Goal: Contribute content: Contribute content

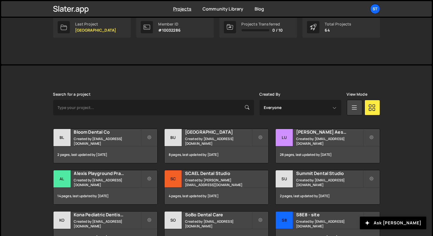
scroll to position [96, 0]
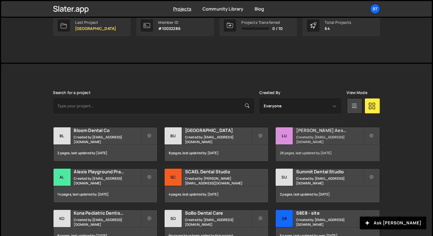
click at [328, 139] on small "Created by alexis@s8e8.com" at bounding box center [329, 139] width 67 height 9
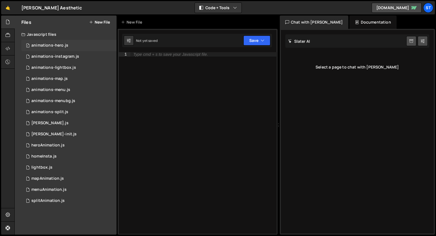
click at [77, 44] on div "1 animations-hero.js 0" at bounding box center [68, 45] width 95 height 11
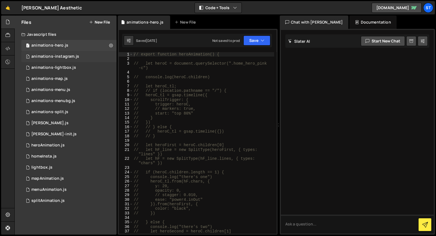
click at [73, 59] on div "1 animations-instagram.js 0" at bounding box center [68, 56] width 95 height 11
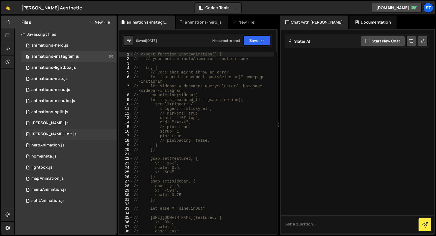
click at [62, 131] on div "1 barbra-init.js 0" at bounding box center [68, 134] width 95 height 11
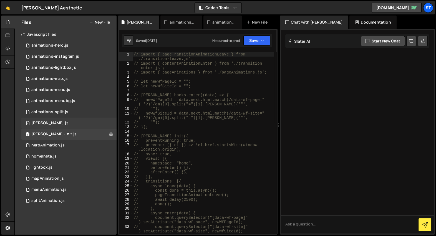
click at [62, 123] on div "1 barba.js 0" at bounding box center [68, 123] width 95 height 11
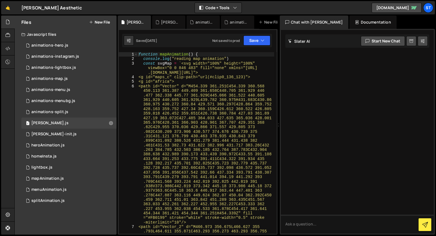
type textarea "<path id="Vector" d="M454.339 361.251C454.339 360.568 450.113 361.387 449.409 3…"
click at [204, 94] on div "function mapAnimation ( ) { console . log ( "reading map animation" ) const svg…" at bounding box center [205, 199] width 137 height 295
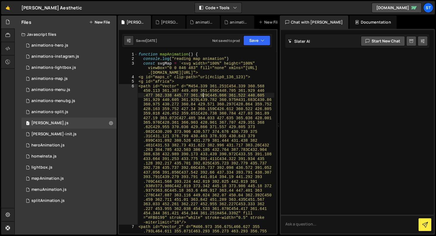
click at [235, 86] on div "function mapAnimation ( ) { console . log ( "reading map animation" ) const svg…" at bounding box center [205, 199] width 137 height 295
click at [251, 45] on button "Save" at bounding box center [256, 40] width 27 height 10
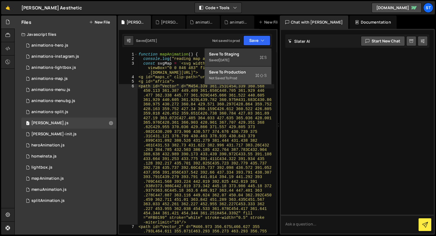
click at [234, 78] on div "Not saved to prod" at bounding box center [238, 78] width 58 height 7
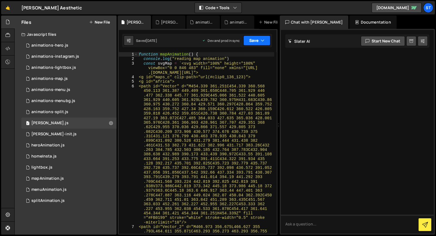
click at [256, 40] on button "Save" at bounding box center [256, 40] width 27 height 10
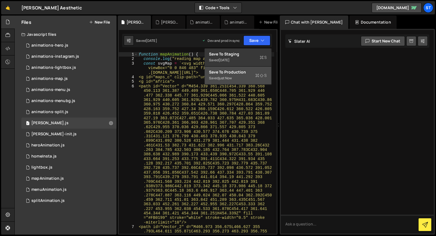
click at [248, 73] on div "Save to Production S" at bounding box center [238, 72] width 58 height 6
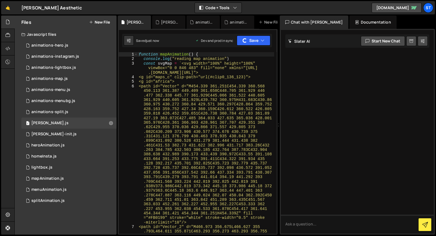
click at [271, 7] on div "🤙 Luca Aesthetic ⚠️ Code is being edited in another browser Code + Tools Code O…" at bounding box center [217, 7] width 433 height 13
click at [213, 92] on div "function mapAnimation ( ) { console . log ( "reading map animation" ) const svg…" at bounding box center [206, 199] width 136 height 295
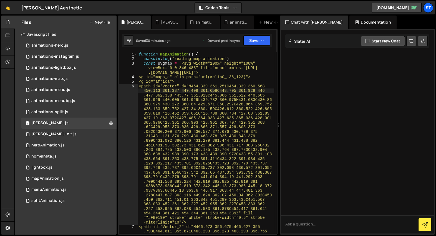
click at [211, 101] on div "function mapAnimation ( ) { console . log ( "reading map animation" ) const svg…" at bounding box center [206, 199] width 136 height 295
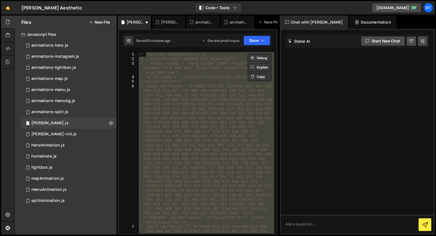
click at [216, 102] on div "// function mapAnimation() { // console.log("reading map animation") // const s…" at bounding box center [206, 142] width 136 height 181
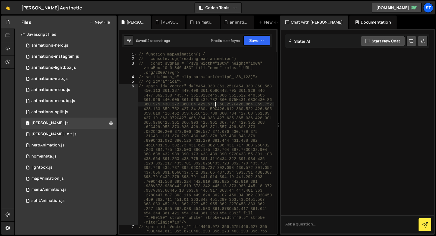
click at [232, 108] on div "// function mapAnimation() { // console.log("reading map animation") // const s…" at bounding box center [206, 199] width 136 height 295
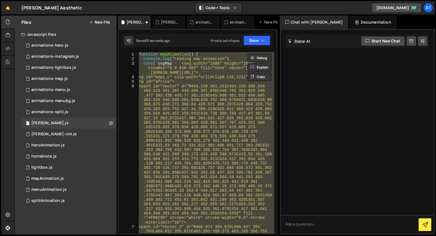
click at [229, 110] on div "function mapAnimation ( ) { console . log ( "reading map animation" ) const svg…" at bounding box center [206, 142] width 136 height 181
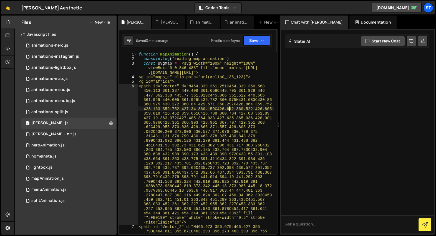
click at [137, 54] on div "1" at bounding box center [128, 54] width 19 height 4
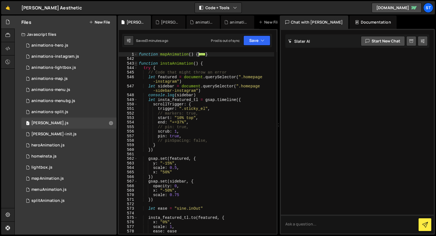
click at [135, 63] on span at bounding box center [135, 63] width 3 height 4
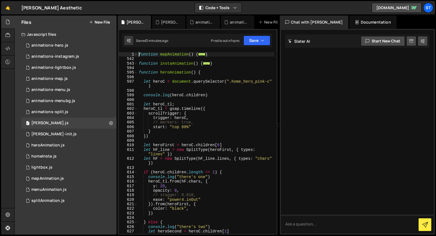
type textarea "function mapAnimation() {"
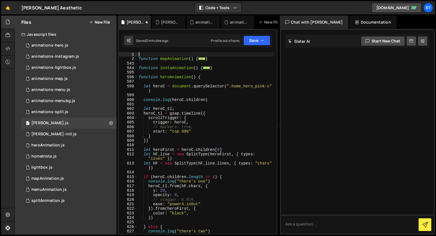
paste textarea "gsap.registerPlugin(DrawSVGPlugin,MorphSVGPlugin,ScrollTrigger,ScrollSmoother,S…"
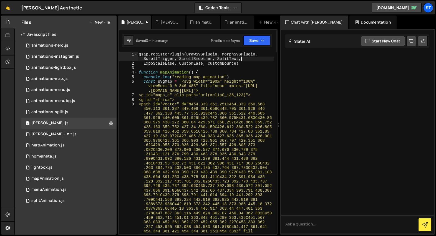
click at [242, 63] on div "gsap . registerPlugin ( DrawSVGPlugin , MorphSVGPlugin , ScrollTrigger , Scroll…" at bounding box center [206, 217] width 136 height 331
click at [218, 79] on div "gsap . registerPlugin ( DrawSVGPlugin , MorphSVGPlugin , ScrollTrigger , Scroll…" at bounding box center [206, 217] width 136 height 331
type textarea "const svgMap = `<svg width="100%" height="100%" viewBox="0 0 846 483" fill="non…"
click at [262, 40] on icon "button" at bounding box center [262, 41] width 4 height 6
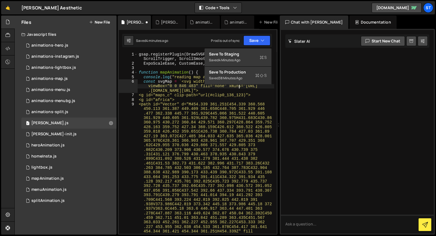
click at [238, 85] on div "gsap . registerPlugin ( DrawSVGPlugin , MorphSVGPlugin , ScrollTrigger , Scroll…" at bounding box center [206, 217] width 136 height 331
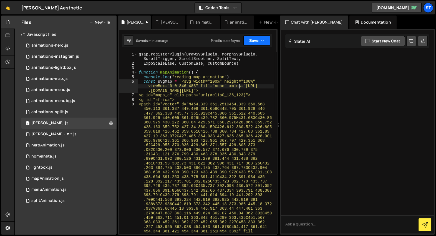
click at [250, 44] on button "Save" at bounding box center [256, 40] width 27 height 10
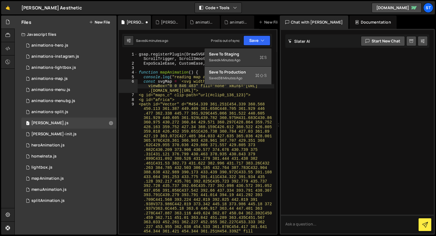
click at [245, 68] on button "Save to Production S Saved 38 minutes ago" at bounding box center [237, 76] width 67 height 18
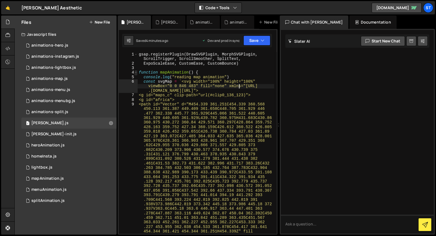
click at [136, 71] on span at bounding box center [135, 72] width 3 height 4
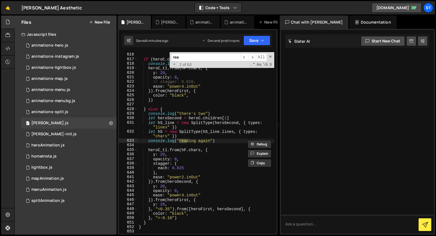
scroll to position [8344, 0]
paste input "bg this asdasdfaf"
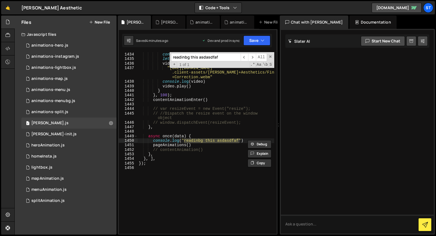
type input "readinbg this asdasdfaf"
click at [174, 141] on div "if ( location . pathname == "/" ) { console . log ( "yes" ) let video = documen…" at bounding box center [206, 143] width 136 height 191
click at [182, 151] on div "if ( location . pathname == "/" ) { console . log ( "yes" ) let video = documen…" at bounding box center [206, 143] width 136 height 191
type textarea "// contentAnimation()"
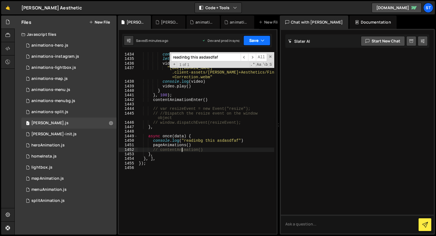
click at [259, 43] on button "Save" at bounding box center [256, 40] width 27 height 10
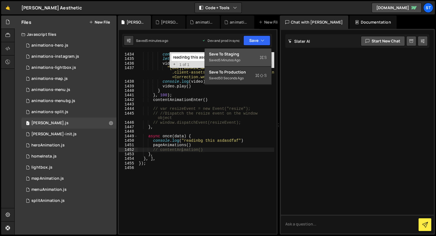
click at [241, 54] on div "Save to Staging S" at bounding box center [238, 54] width 58 height 6
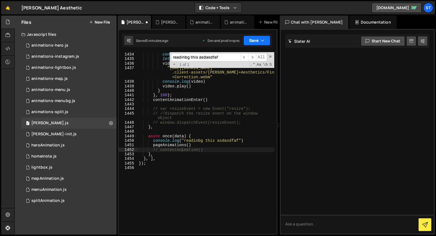
click at [254, 42] on button "Save" at bounding box center [256, 40] width 27 height 10
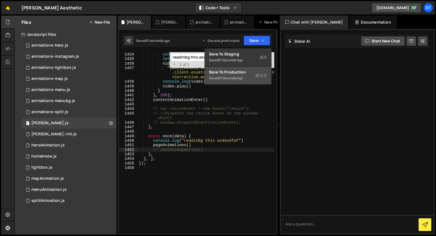
click at [240, 77] on div "51 seconds ago" at bounding box center [230, 78] width 24 height 5
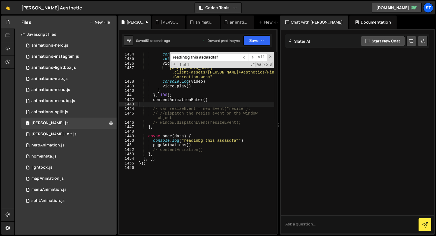
click at [240, 105] on div "if ( location . pathname == "/" ) { console . log ( "yes" ) let video = documen…" at bounding box center [206, 143] width 136 height 191
click at [80, 46] on div "1 animations-hero.js 0" at bounding box center [68, 45] width 95 height 11
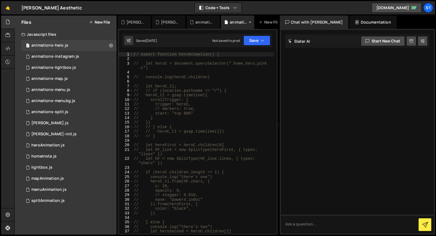
click at [248, 21] on icon at bounding box center [250, 22] width 4 height 6
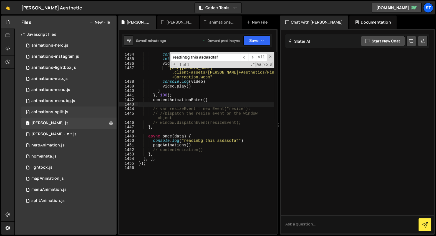
click at [76, 112] on div "1 animations-split.js 0" at bounding box center [68, 111] width 95 height 11
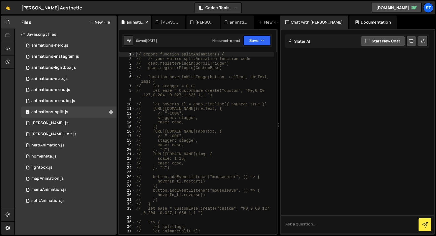
click at [146, 22] on icon at bounding box center [147, 22] width 4 height 6
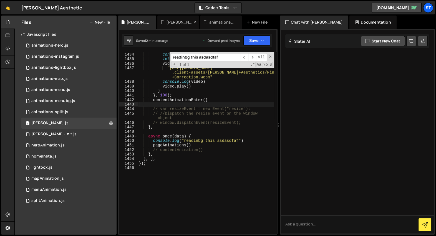
click at [166, 24] on div "[PERSON_NAME]-init.js" at bounding box center [179, 22] width 26 height 6
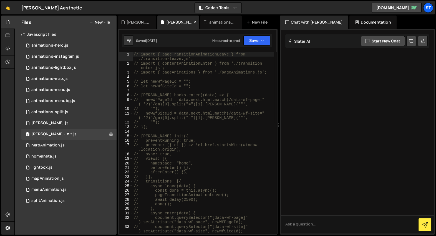
click at [193, 22] on icon at bounding box center [195, 22] width 4 height 6
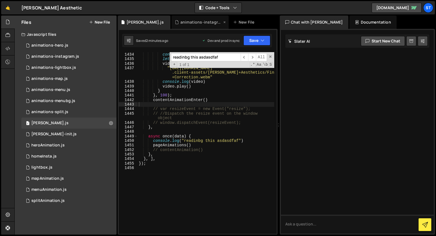
click at [182, 22] on div "animations-instagram.js" at bounding box center [201, 22] width 42 height 6
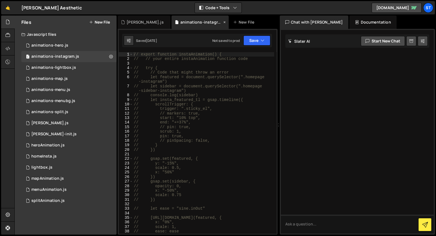
click at [222, 22] on icon at bounding box center [224, 22] width 4 height 6
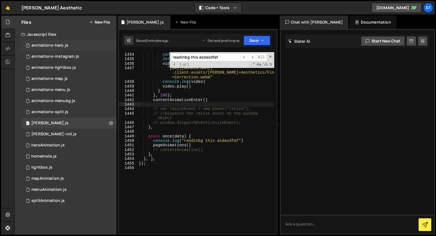
click at [82, 42] on div "1 animations-hero.js 0" at bounding box center [68, 45] width 95 height 11
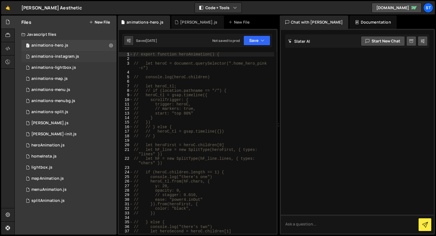
click at [77, 55] on div "animations-instagram.js" at bounding box center [55, 56] width 48 height 5
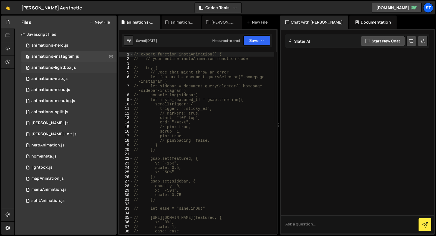
click at [72, 67] on div "animations-lightbox.js" at bounding box center [53, 67] width 45 height 5
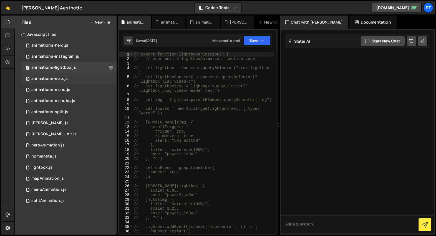
click at [67, 77] on div "1 animations-map.js 0" at bounding box center [68, 78] width 95 height 11
click at [65, 89] on div "animations-menu.js" at bounding box center [50, 89] width 39 height 5
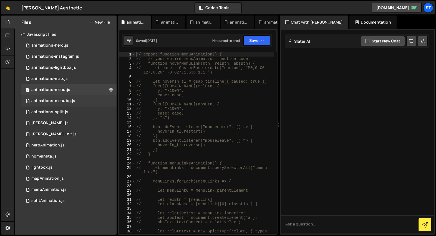
click at [63, 105] on div "1 animations-menubg.js 0" at bounding box center [68, 100] width 95 height 11
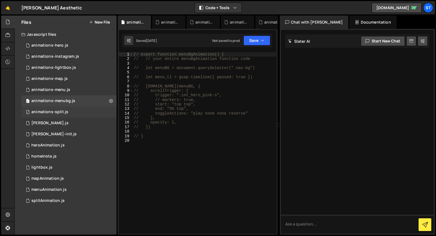
click at [62, 113] on div "animations-split.js" at bounding box center [49, 112] width 37 height 5
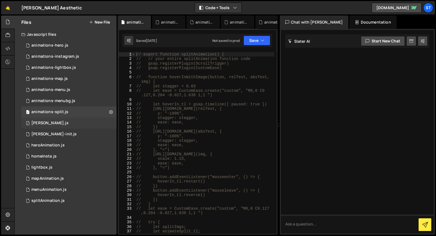
click at [59, 122] on div "1 barba.js 0" at bounding box center [68, 123] width 95 height 11
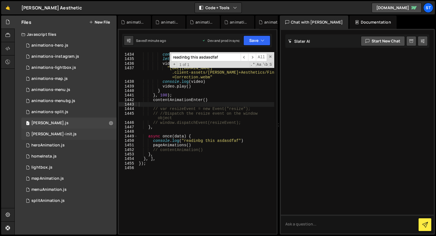
click at [59, 131] on div "1 barbra-init.js 0" at bounding box center [68, 134] width 95 height 11
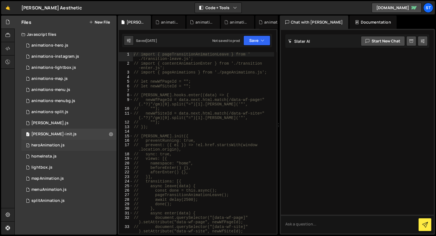
click at [58, 148] on div "heroAnimation.js" at bounding box center [47, 145] width 33 height 5
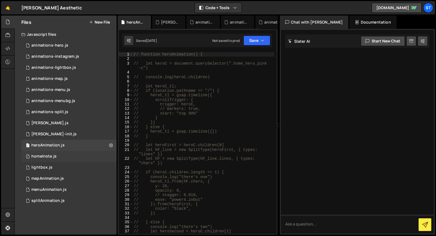
click at [57, 156] on div "1 homeInsta.js 0" at bounding box center [68, 156] width 95 height 11
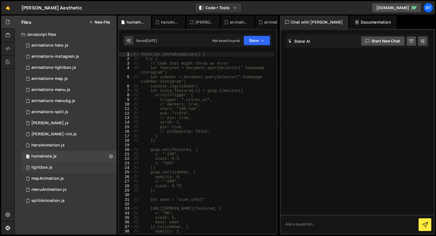
click at [56, 164] on div "7 lightbox.js 0" at bounding box center [68, 167] width 95 height 11
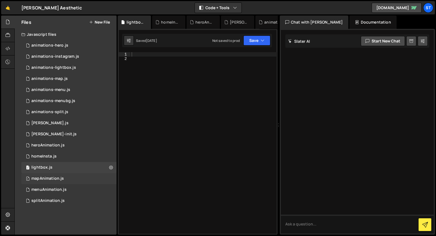
click at [57, 177] on div "mapAnimation.js" at bounding box center [47, 178] width 32 height 5
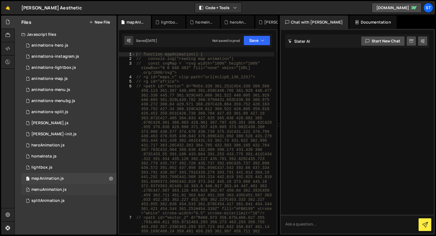
click at [57, 193] on div "1 menuAnimation.js 0" at bounding box center [68, 189] width 95 height 11
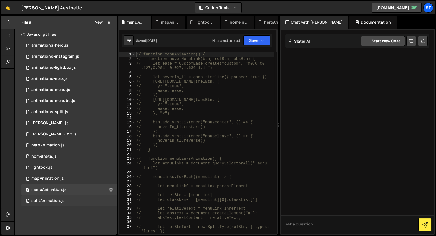
click at [57, 202] on div "splitAnimation.js" at bounding box center [47, 200] width 33 height 5
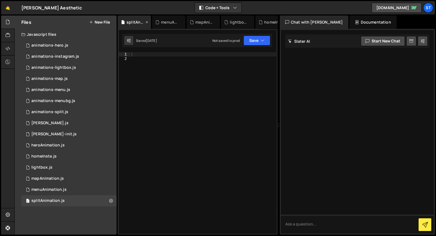
click at [147, 21] on icon at bounding box center [147, 22] width 4 height 6
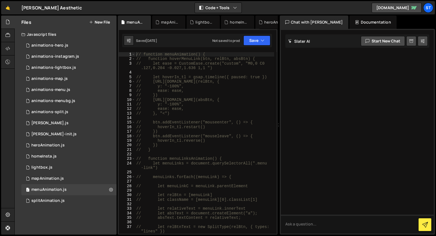
click at [0, 0] on icon at bounding box center [0, 0] width 0 height 0
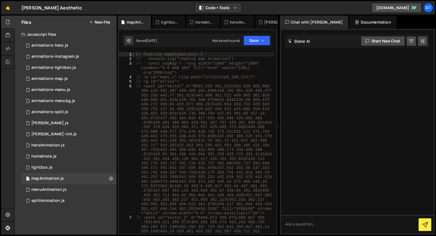
click at [0, 0] on icon at bounding box center [0, 0] width 0 height 0
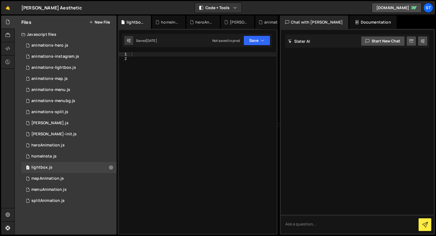
click at [0, 0] on icon at bounding box center [0, 0] width 0 height 0
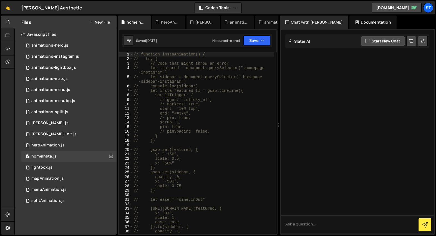
click at [0, 0] on icon at bounding box center [0, 0] width 0 height 0
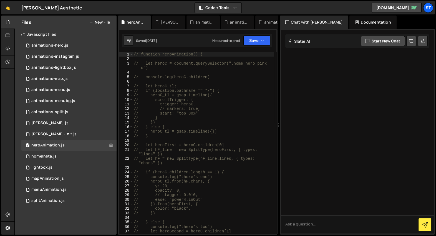
click at [0, 0] on icon at bounding box center [0, 0] width 0 height 0
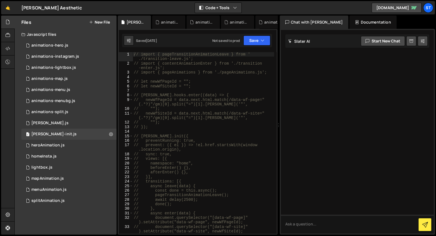
click at [0, 0] on icon at bounding box center [0, 0] width 0 height 0
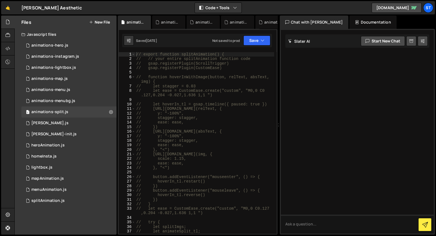
click at [0, 0] on icon at bounding box center [0, 0] width 0 height 0
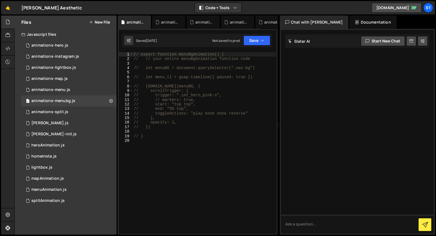
click at [0, 0] on icon at bounding box center [0, 0] width 0 height 0
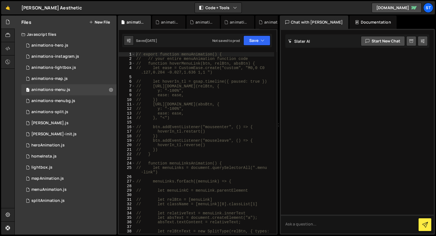
click at [0, 0] on icon at bounding box center [0, 0] width 0 height 0
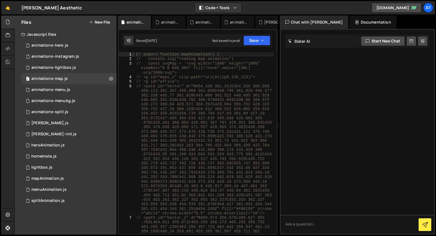
click at [0, 0] on icon at bounding box center [0, 0] width 0 height 0
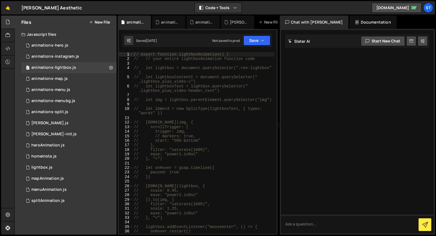
click at [0, 0] on icon at bounding box center [0, 0] width 0 height 0
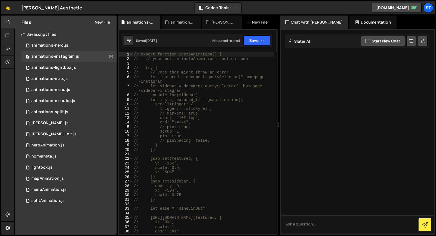
click at [147, 21] on div "animations-instagram.js" at bounding box center [139, 22] width 27 height 6
click at [158, 22] on icon at bounding box center [156, 22] width 4 height 6
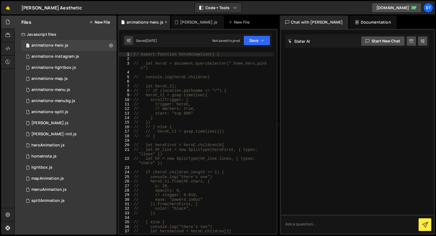
click at [164, 22] on icon at bounding box center [166, 22] width 4 height 6
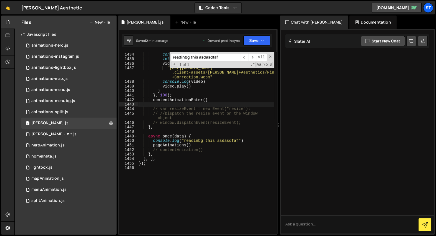
click at [223, 118] on div "if ( location . pathname == "/" ) { console . log ( "yes" ) let video = documen…" at bounding box center [206, 143] width 136 height 191
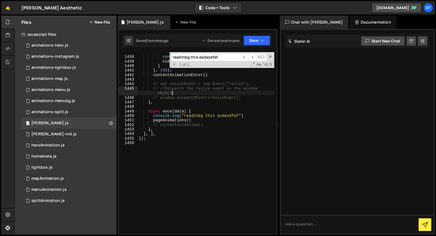
click at [204, 120] on div ""https://s3.us-east-1.amazonaws.com/s8e8 .client-assets/Luca+Aesthetics/Final+H…" at bounding box center [206, 141] width 136 height 200
type textarea "pageAnimations()"
click at [179, 120] on div ""https://s3.us-east-1.amazonaws.com/s8e8 .client-assets/Luca+Aesthetics/Final+H…" at bounding box center [206, 141] width 136 height 200
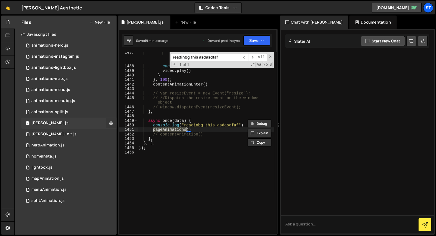
click at [110, 124] on icon at bounding box center [111, 122] width 4 height 5
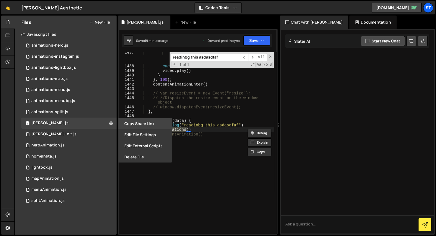
click at [143, 125] on button "Copy share link" at bounding box center [145, 123] width 54 height 11
click at [144, 132] on button "Edit File Settings" at bounding box center [145, 134] width 54 height 11
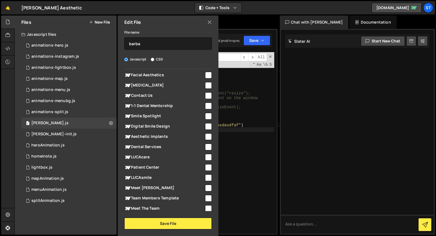
scroll to position [204, 0]
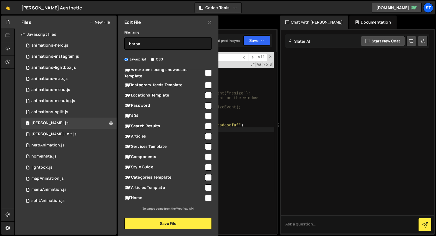
click at [210, 20] on icon at bounding box center [209, 22] width 4 height 6
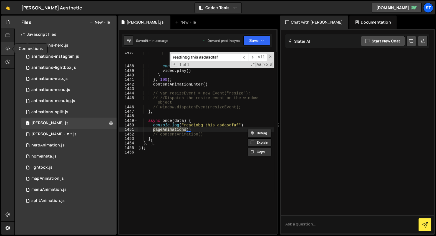
click at [9, 49] on icon at bounding box center [8, 48] width 4 height 6
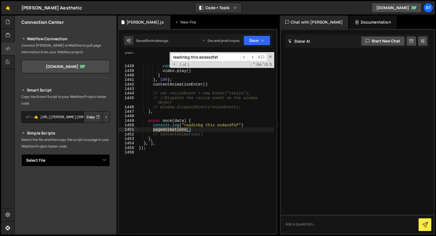
click at [92, 160] on select "Select File animations-hero.js animations-instagram.js animations-lightbox.js a…" at bounding box center [65, 160] width 88 height 12
select select "37043"
click at [21, 154] on select "Select File animations-hero.js animations-instagram.js animations-lightbox.js a…" at bounding box center [65, 160] width 88 height 12
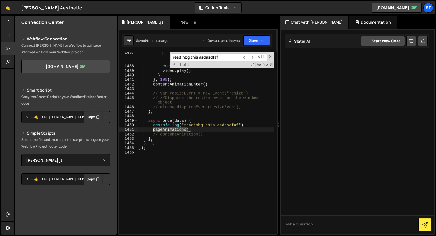
click at [92, 177] on button "Copy" at bounding box center [92, 179] width 19 height 12
click at [223, 53] on input "readinbg this asdasdfaf" at bounding box center [206, 57] width 70 height 8
paste input "window.onunload"
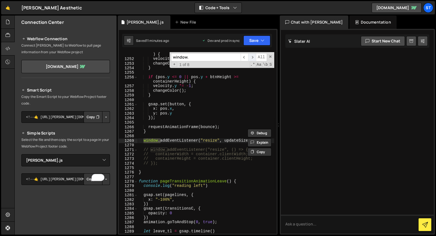
type input "window."
click at [253, 57] on span "​" at bounding box center [252, 57] width 8 height 8
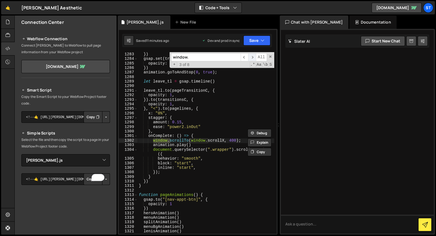
click at [253, 57] on span "​" at bounding box center [252, 57] width 8 height 8
click at [252, 57] on span "​" at bounding box center [252, 57] width 8 height 8
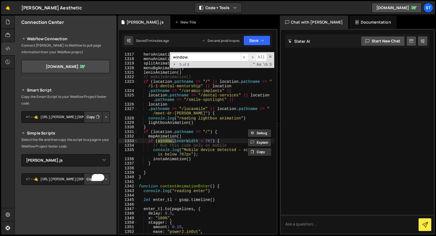
click at [252, 57] on span "​" at bounding box center [252, 57] width 8 height 8
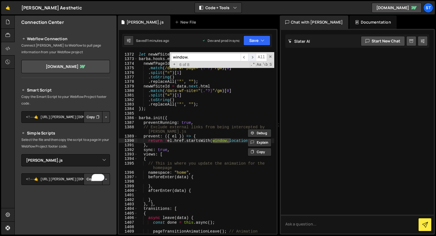
click at [252, 57] on span "​" at bounding box center [252, 57] width 8 height 8
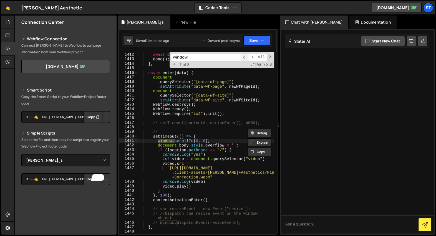
click at [243, 57] on span "​" at bounding box center [244, 57] width 8 height 8
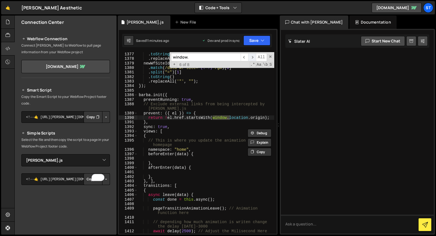
click at [251, 58] on span "​" at bounding box center [252, 57] width 8 height 8
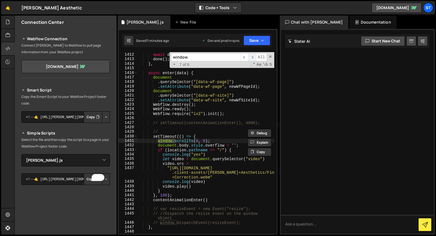
click at [251, 58] on span "​" at bounding box center [252, 57] width 8 height 8
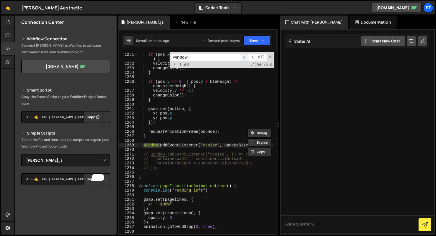
click at [244, 59] on span "​" at bounding box center [244, 57] width 8 height 8
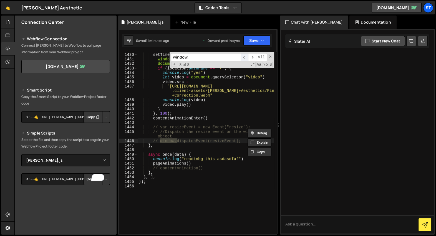
click at [244, 59] on span "​" at bounding box center [244, 57] width 8 height 8
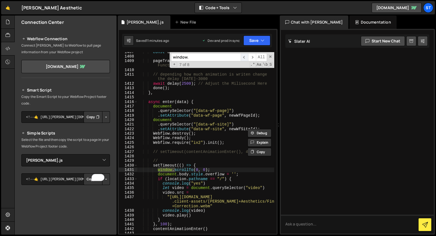
click at [245, 58] on span "​" at bounding box center [244, 57] width 8 height 8
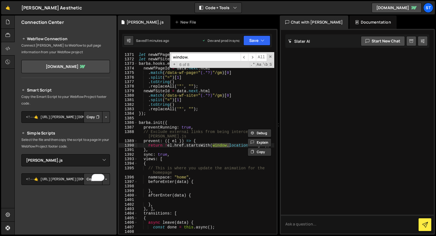
type textarea ".[PERSON_NAME]('"', "");"
click at [173, 111] on div "let newWfPageId = "" ; let newWfSiteId = "" ; barba . hooks . enter (( data ) =…" at bounding box center [206, 145] width 136 height 195
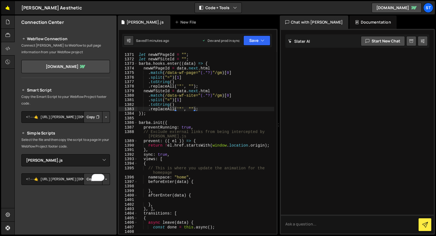
click at [8, 10] on link "🤙" at bounding box center [8, 7] width 14 height 13
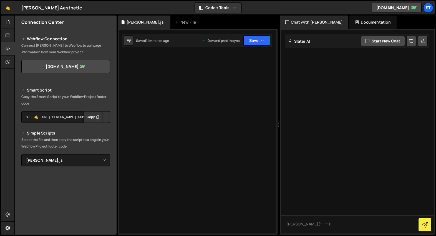
select select "37043"
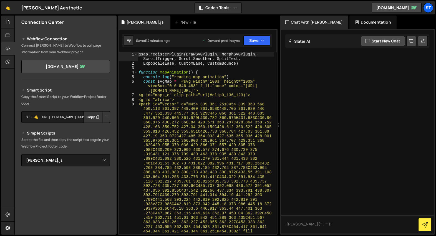
click at [254, 64] on div "gsap . registerPlugin ( DrawSVGPlugin , MorphSVGPlugin , ScrollTrigger , Scroll…" at bounding box center [205, 217] width 137 height 331
type textarea "gsap.registerPlugin(DrawSVGPlugin, MorphSVGPlugin, ScrollTrigger, ScrollSmoothe…"
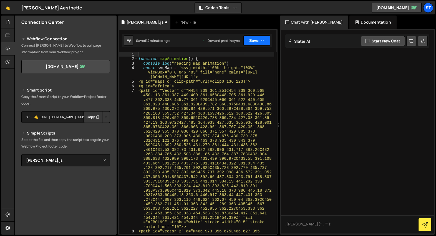
click at [257, 43] on button "Save" at bounding box center [256, 40] width 27 height 10
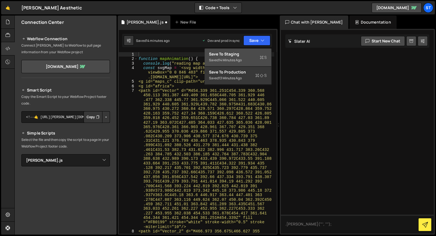
click at [241, 62] on div "14 minutes ago" at bounding box center [229, 60] width 23 height 5
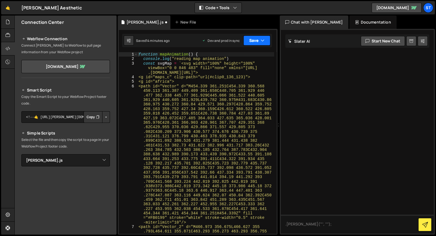
click at [252, 39] on button "Save" at bounding box center [256, 40] width 27 height 10
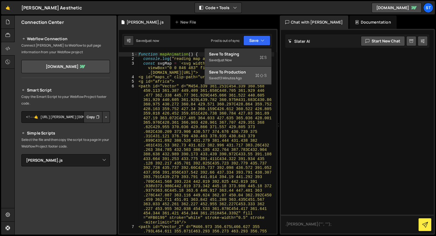
click at [237, 79] on div "13 minutes ago" at bounding box center [229, 78] width 23 height 5
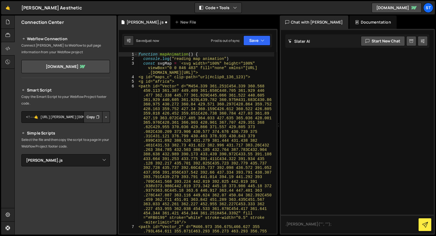
click at [237, 22] on div "[PERSON_NAME].js New File" at bounding box center [198, 22] width 160 height 13
click at [134, 53] on span at bounding box center [135, 54] width 3 height 4
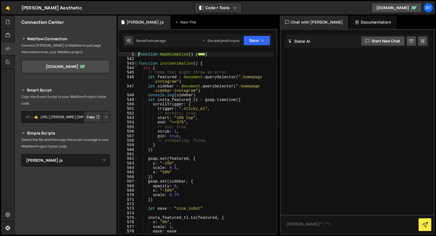
click at [136, 64] on span at bounding box center [135, 63] width 3 height 4
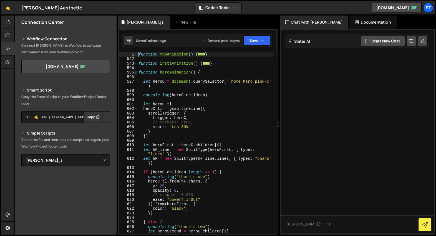
click at [136, 73] on span at bounding box center [135, 72] width 3 height 4
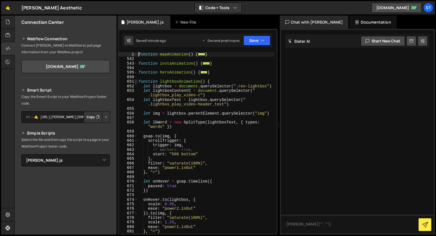
click at [137, 81] on span at bounding box center [135, 81] width 3 height 4
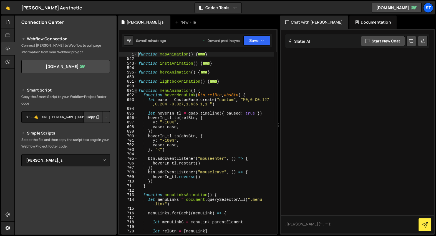
click at [137, 90] on span at bounding box center [135, 90] width 3 height 4
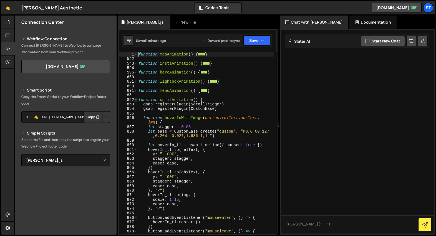
click at [137, 100] on span at bounding box center [135, 100] width 3 height 4
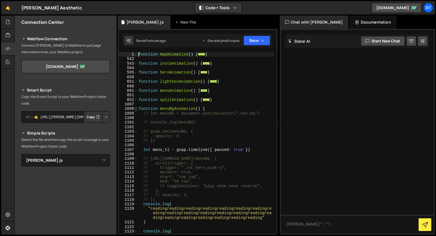
click at [137, 109] on span at bounding box center [135, 108] width 3 height 4
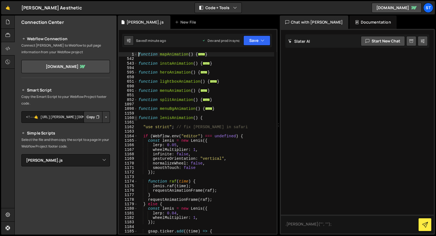
click at [137, 118] on span at bounding box center [135, 118] width 3 height 4
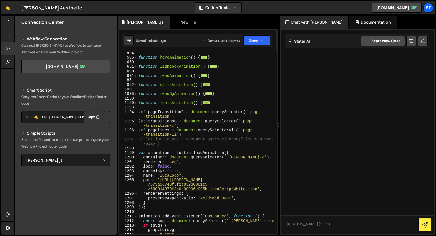
scroll to position [16, 0]
click at [136, 152] on span at bounding box center [135, 151] width 3 height 4
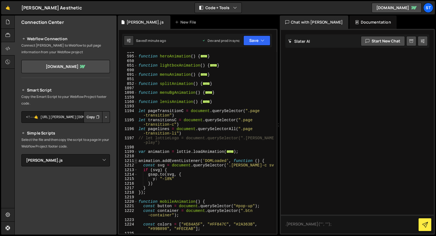
click at [136, 160] on span at bounding box center [135, 161] width 3 height 4
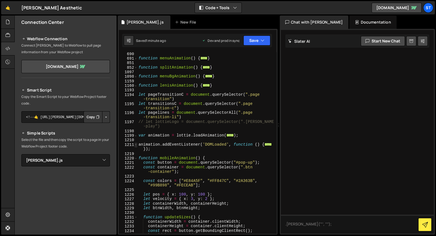
scroll to position [32, 0]
click at [136, 157] on span at bounding box center [135, 158] width 3 height 4
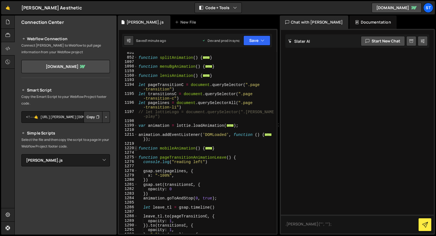
scroll to position [42, 0]
click at [135, 172] on span at bounding box center [135, 171] width 3 height 4
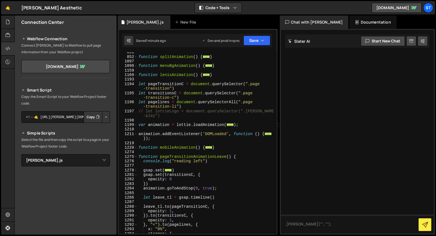
scroll to position [58, 0]
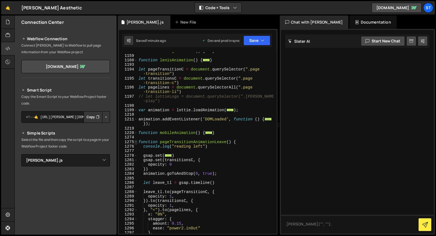
click at [136, 142] on span at bounding box center [135, 142] width 3 height 4
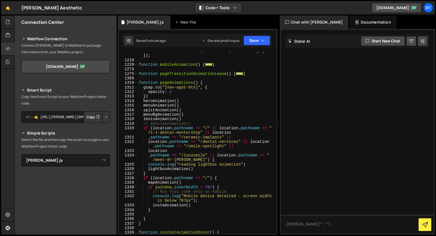
scroll to position [131, 0]
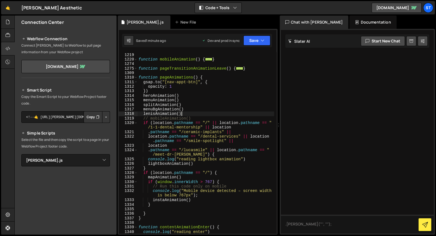
click at [197, 115] on div "animation . addEventListener ( 'DOMLoaded' , function ( ) { ... }) ; function m…" at bounding box center [205, 141] width 137 height 195
type textarea "lenisAnimation()"
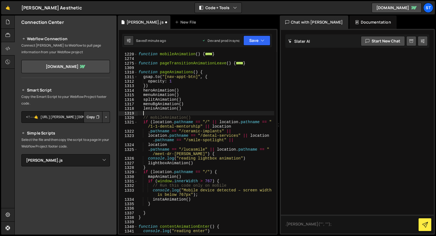
scroll to position [147, 0]
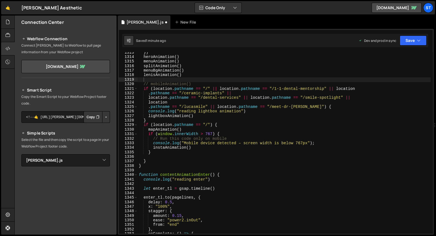
drag, startPoint x: 278, startPoint y: 125, endPoint x: 435, endPoint y: 113, distance: 158.0
click at [435, 113] on div at bounding box center [434, 125] width 2 height 219
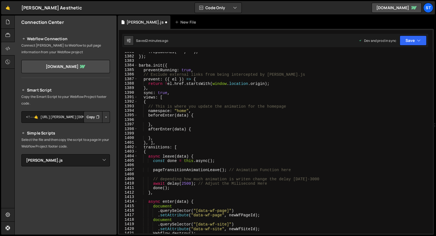
scroll to position [457, 0]
click at [273, 93] on div ". replaceAll ( '"' , "" ) ; }) ; [PERSON_NAME] . init ({ preventRunning : true …" at bounding box center [284, 144] width 293 height 191
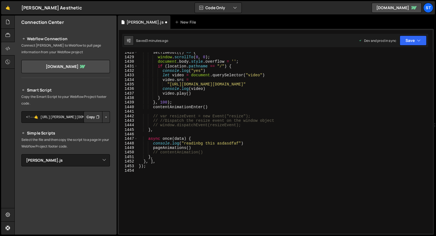
scroll to position [671, 0]
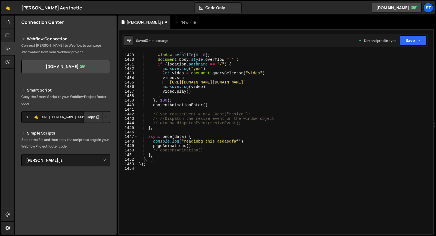
click at [259, 160] on div "setTimeout (( ) => { window . scrollTo ( 0 , 0 ) ; document . body . style . ov…" at bounding box center [284, 143] width 293 height 191
type textarea "}, ],"
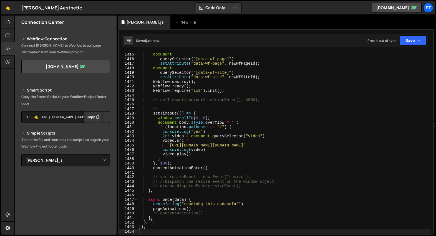
scroll to position [0, 0]
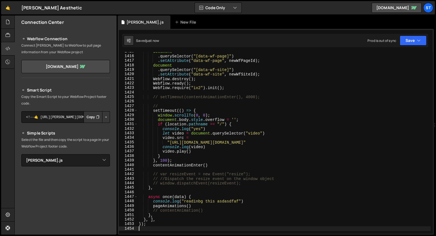
click at [209, 196] on div "document . querySelector ( "[data-wf-page]" ) . setAttribute ( "data-wf-page" ,…" at bounding box center [284, 144] width 293 height 191
type textarea "async once(data) {"
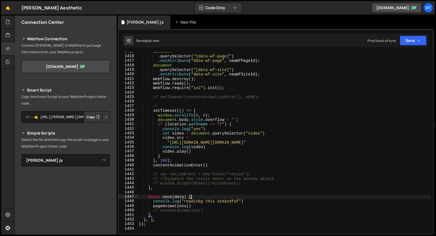
scroll to position [0, 1]
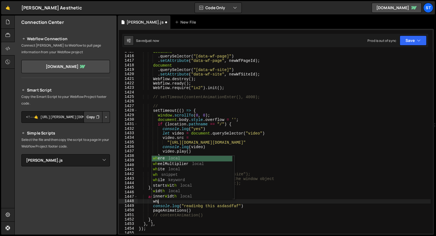
type textarea "w"
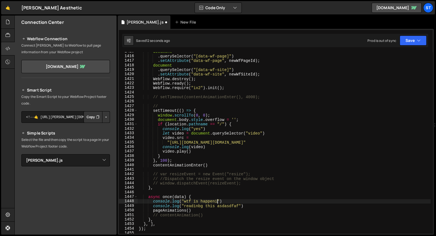
scroll to position [0, 6]
type textarea "console.log("wtf is happening")"
